Goal: Task Accomplishment & Management: Manage account settings

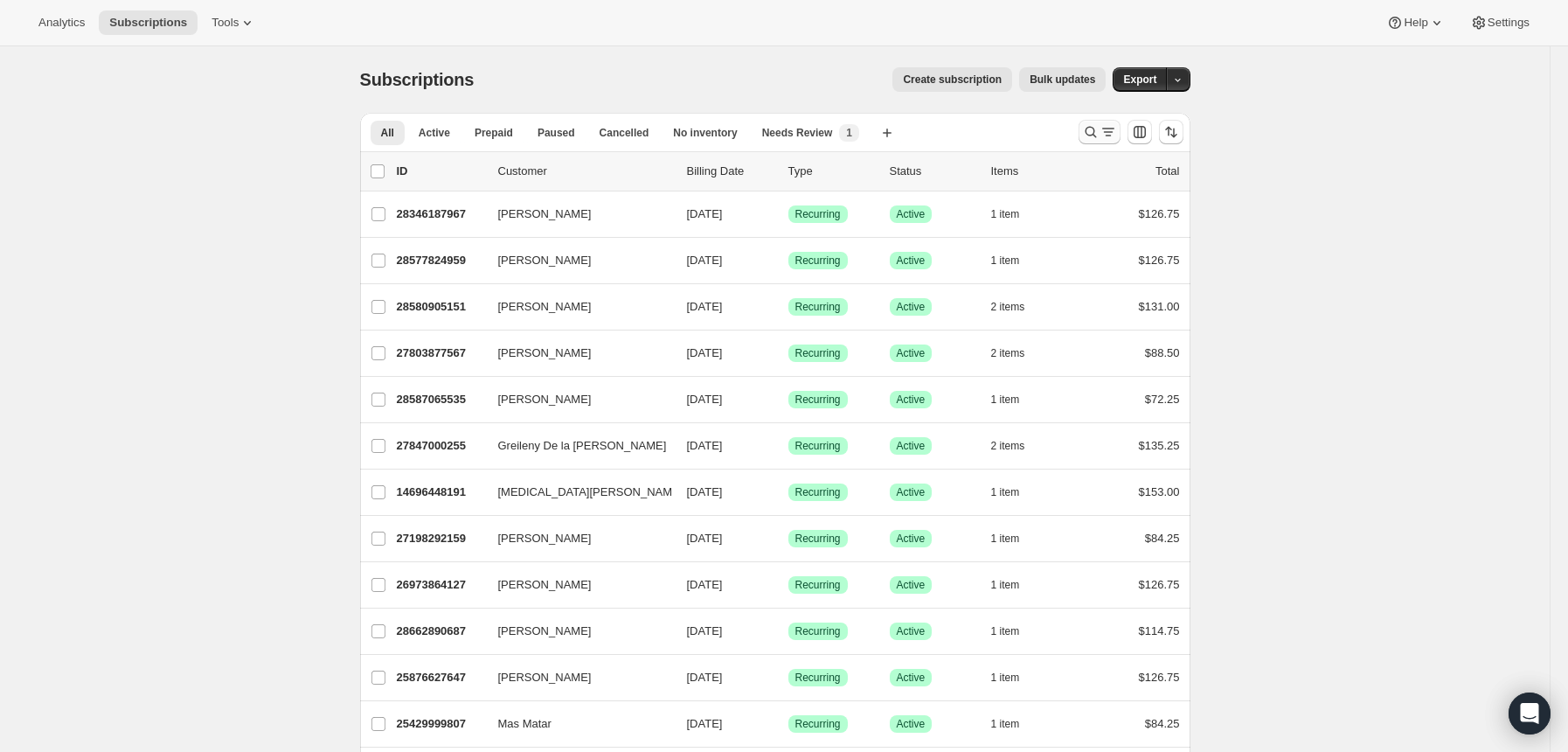
click at [1099, 129] on icon "Search and filter results" at bounding box center [1091, 132] width 17 height 17
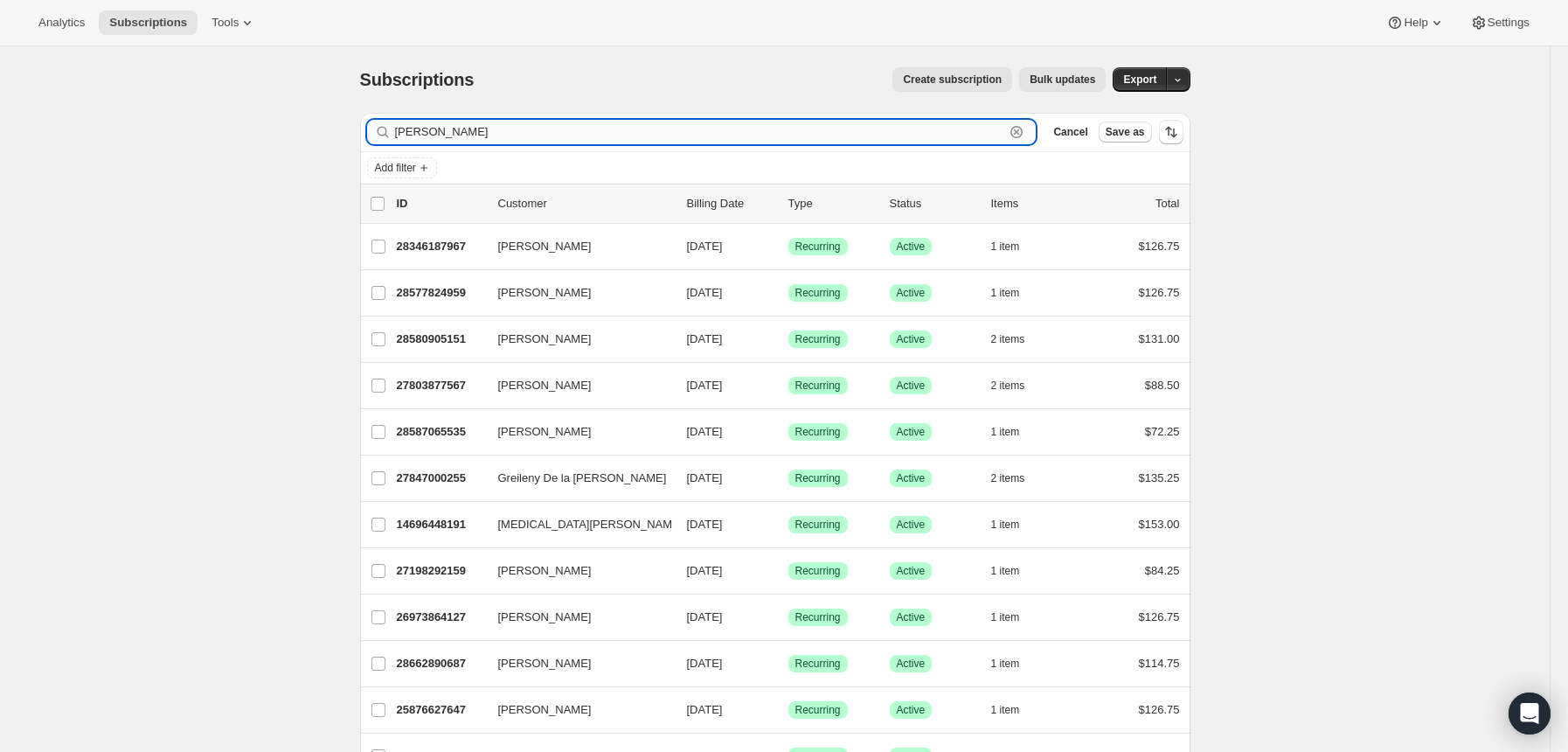
type input "[PERSON_NAME]"
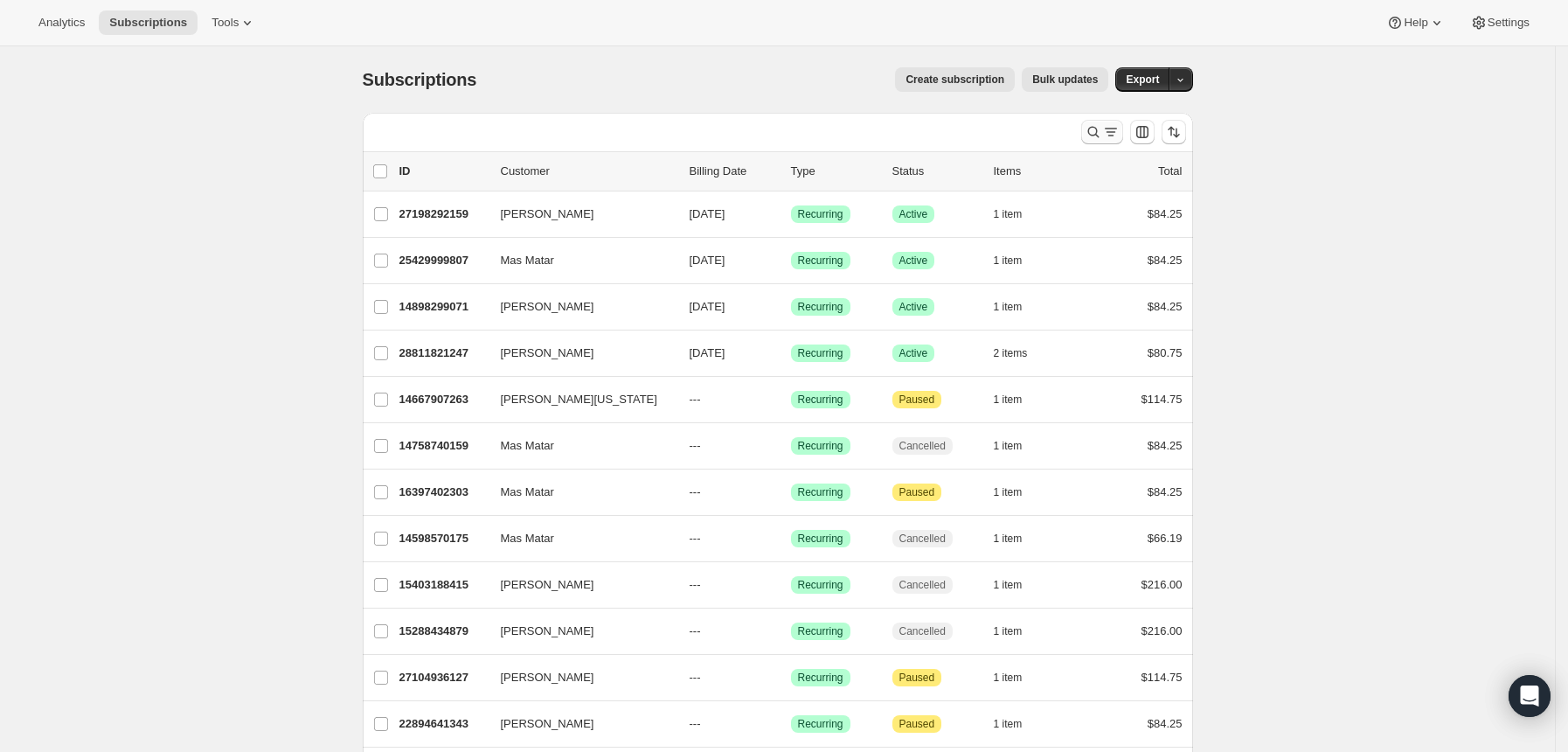
click at [1102, 134] on icon "Search and filter results" at bounding box center [1093, 132] width 17 height 17
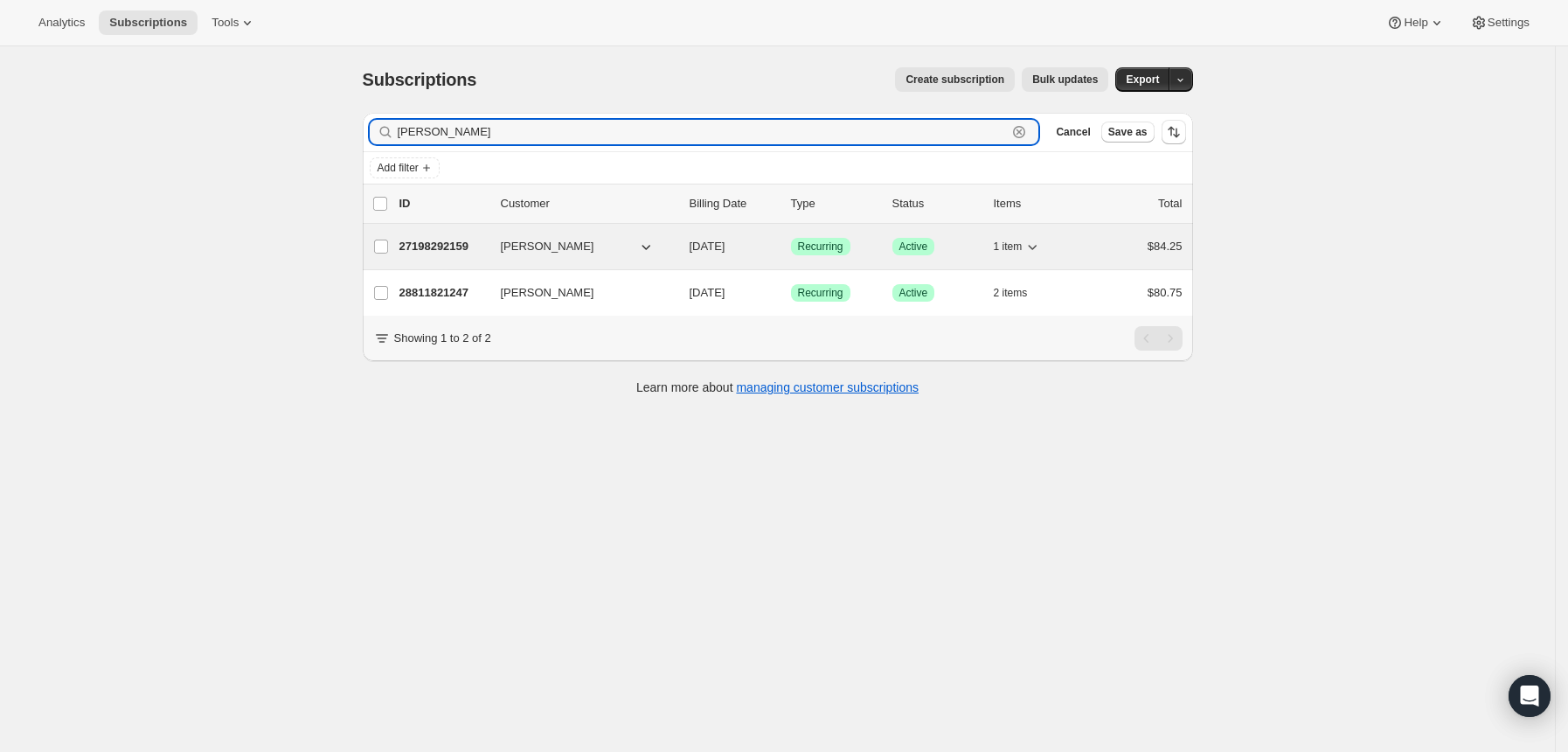
type input "sara ar"
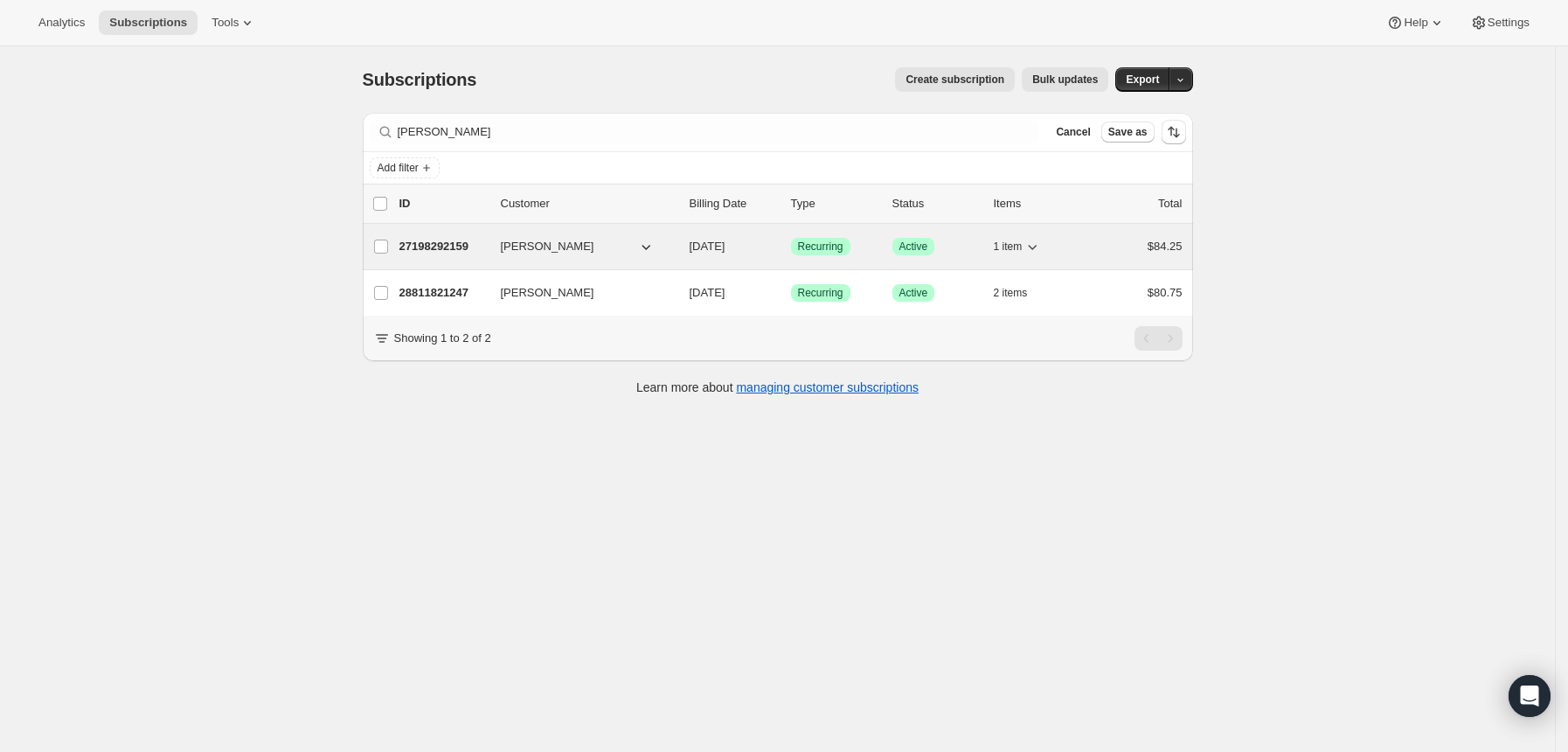
click at [433, 250] on p "27198292159" at bounding box center [443, 247] width 87 height 17
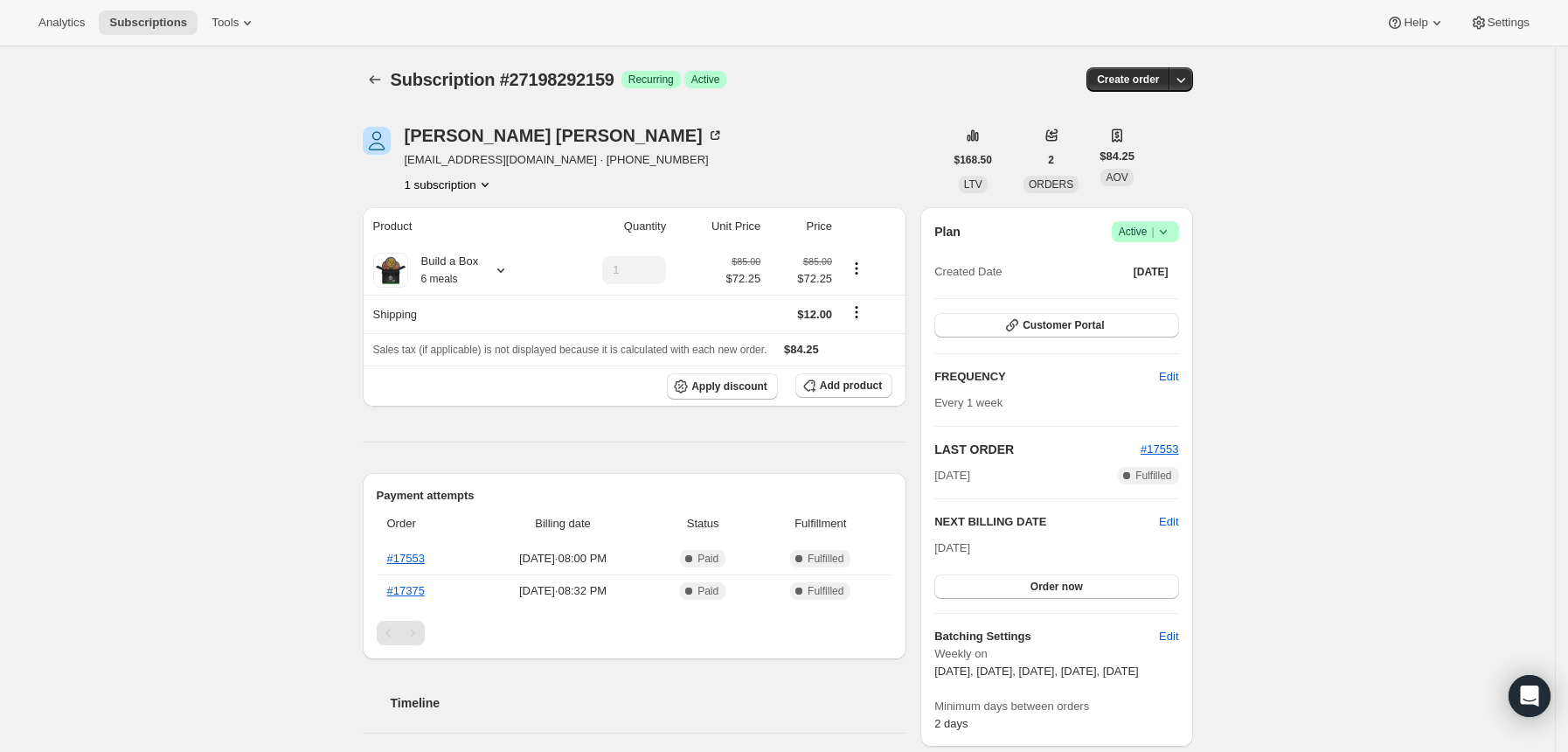
click at [1171, 226] on icon at bounding box center [1163, 232] width 17 height 17
click at [1173, 262] on span "Pause subscription" at bounding box center [1143, 266] width 97 height 13
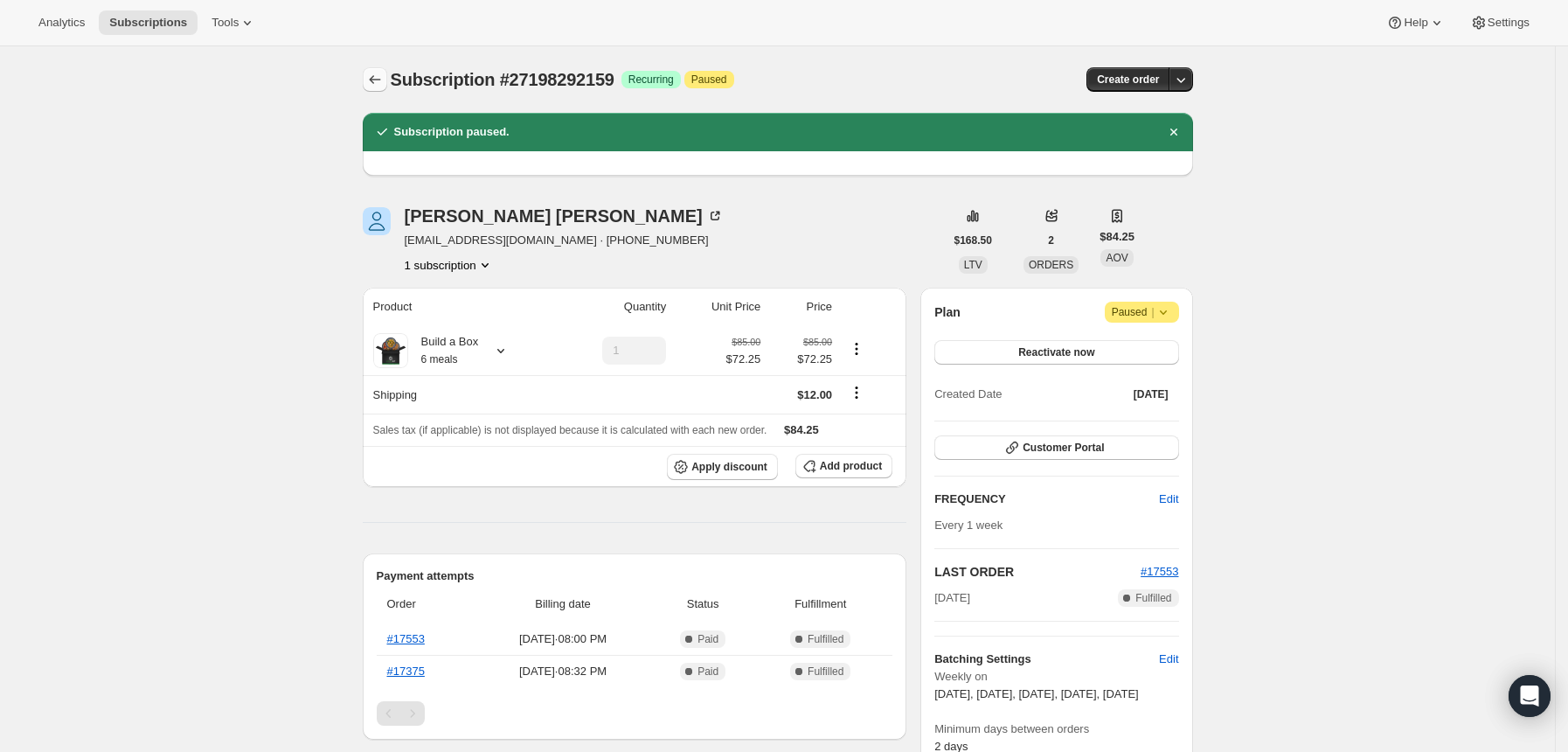
click at [387, 77] on button "Subscriptions" at bounding box center [375, 79] width 25 height 25
